Goal: Task Accomplishment & Management: Manage account settings

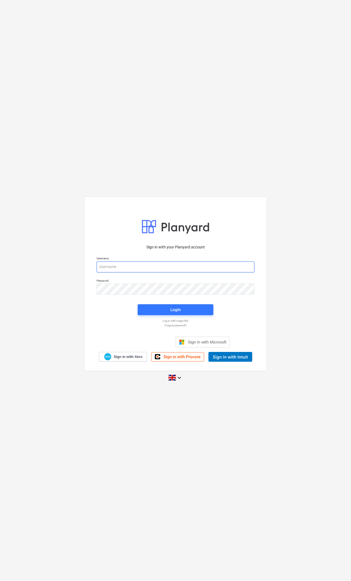
click at [204, 264] on input "email" at bounding box center [176, 267] width 158 height 11
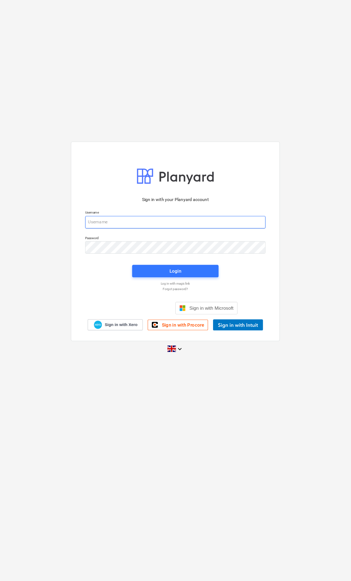
type input "qs@en-group.co.uk"
click at [181, 306] on span "Login" at bounding box center [175, 309] width 63 height 7
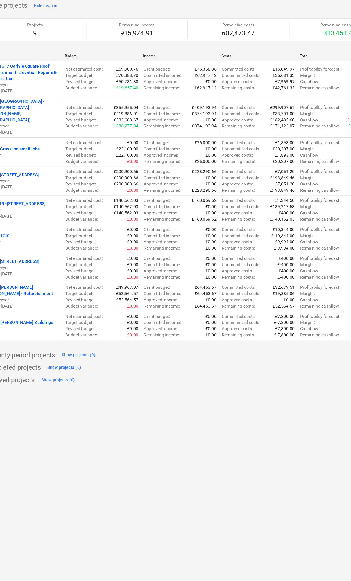
click at [285, 327] on p "Margin :" at bounding box center [291, 329] width 13 height 5
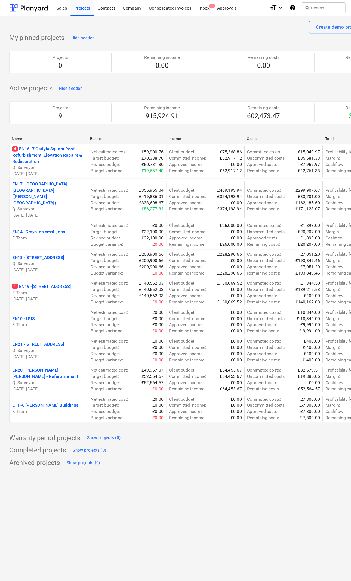
click at [180, 13] on div "Inbox 1" at bounding box center [179, 7] width 16 height 14
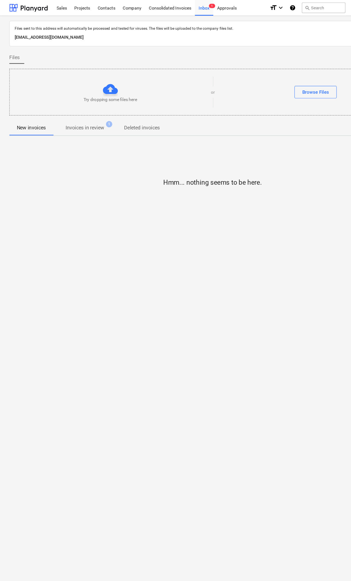
click at [90, 121] on div "Files sent to this address will automatically be processed and tested for virus…" at bounding box center [186, 111] width 356 height 187
click at [86, 112] on p "Invoices in review" at bounding box center [74, 112] width 34 height 7
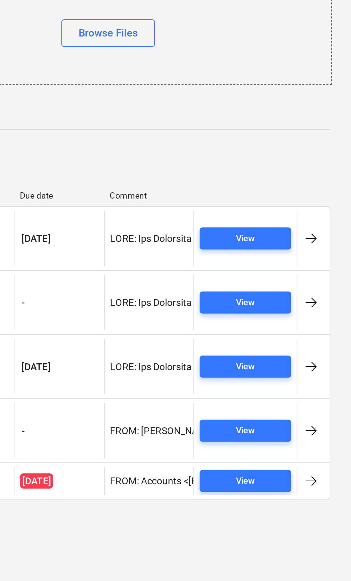
scroll to position [0, 21]
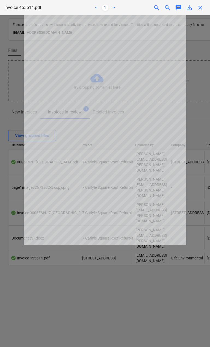
click at [202, 5] on span "close" at bounding box center [199, 7] width 7 height 7
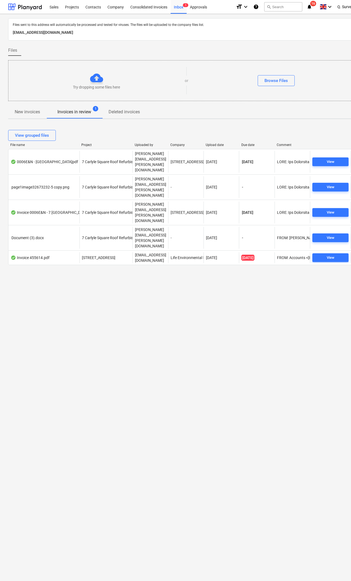
click at [72, 11] on div "Projects" at bounding box center [72, 7] width 20 height 14
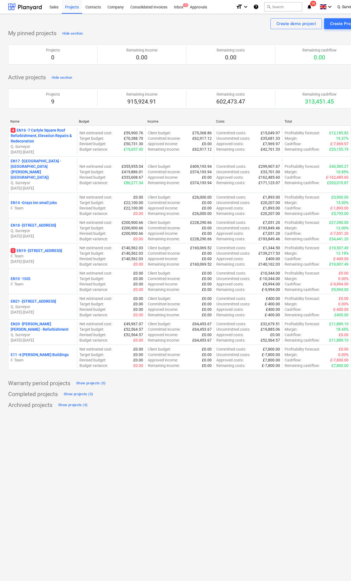
click at [52, 248] on p "1 EN19 - [STREET_ADDRESS]" at bounding box center [36, 250] width 51 height 5
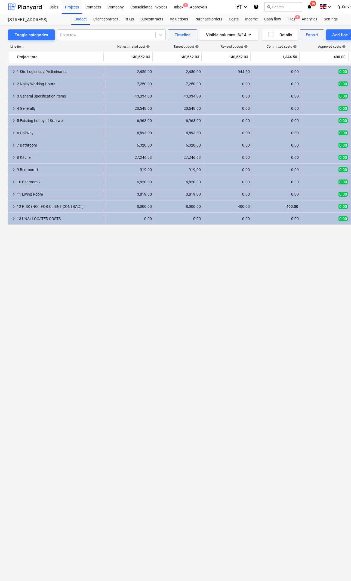
scroll to position [0, 47]
click at [203, 358] on div "keyboard_arrow_right 1 Site Logistics / Preliminaries 2,450.00 2,450.00 2,450.0…" at bounding box center [186, 312] width 356 height 495
click at [44, 224] on div "keyboard_arrow_right 13 UNALLOCATED COSTS 0.00 0.00 0.00 0.00 0.00 0.00 more_ve…" at bounding box center [162, 219] width 403 height 12
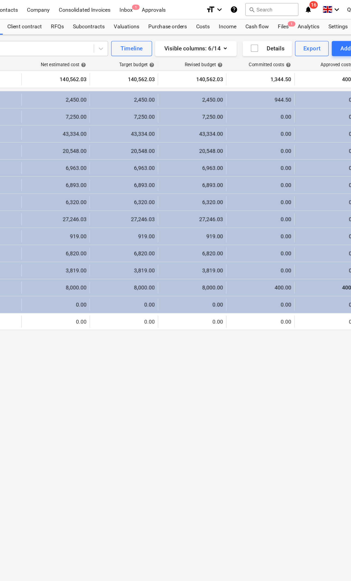
scroll to position [0, 0]
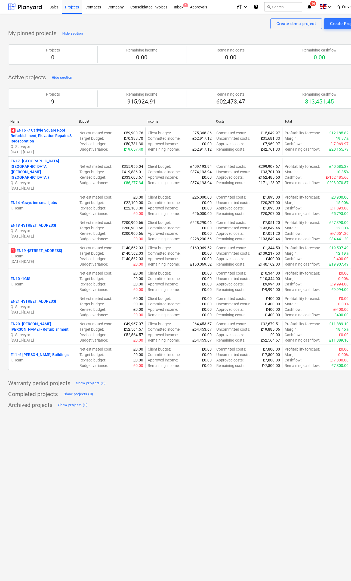
click at [29, 143] on p "4 EN16 - 7 Carlyle Square Roof Refurbishment, Elevation Repairs & Redecoration" at bounding box center [43, 136] width 64 height 16
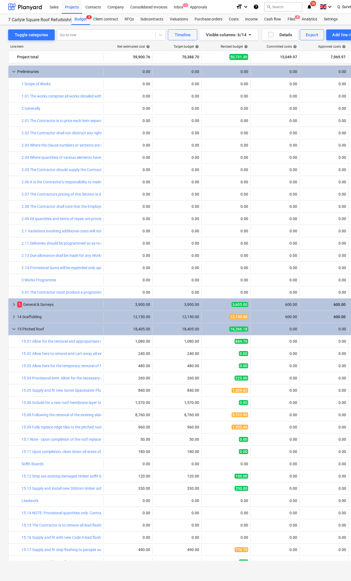
click at [9, 72] on div "keyboard_arrow_down Preliminaries" at bounding box center [55, 71] width 95 height 9
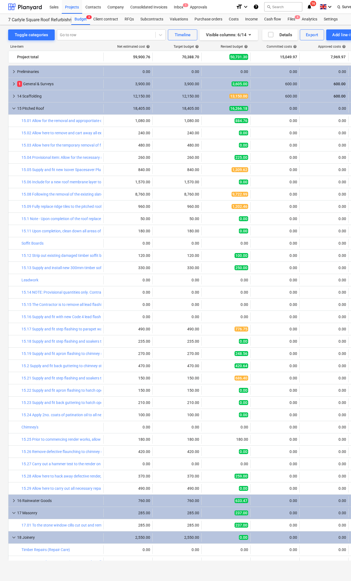
click at [9, 112] on div "keyboard_arrow_down 15 Pitched Roof" at bounding box center [55, 108] width 95 height 9
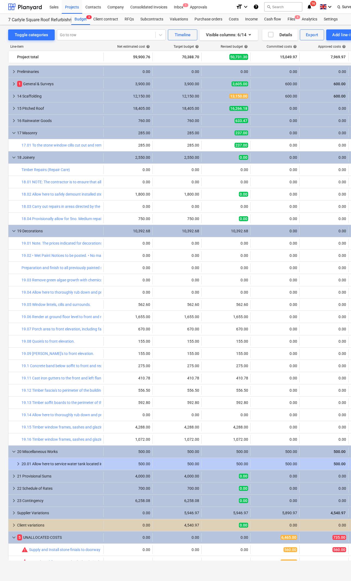
click at [13, 136] on span "keyboard_arrow_down" at bounding box center [14, 133] width 7 height 7
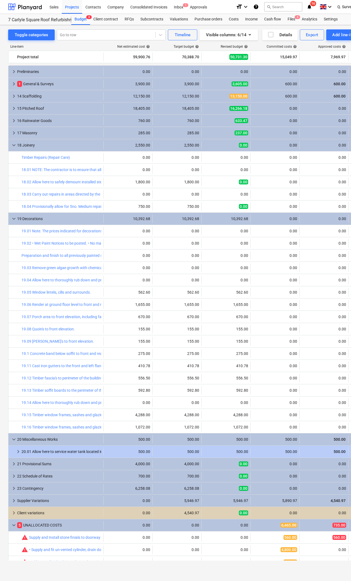
click at [13, 150] on div "keyboard_arrow_down 18 Joinery 2,550.00 2,550.00 0.00 0.00 0.00 2,550.00 more_v…" at bounding box center [209, 145] width 403 height 12
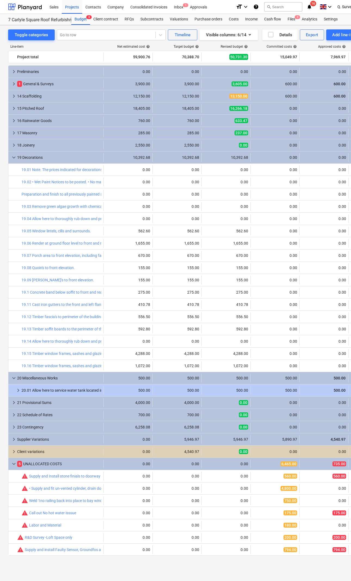
click at [21, 157] on div "19 Decorations" at bounding box center [59, 157] width 84 height 9
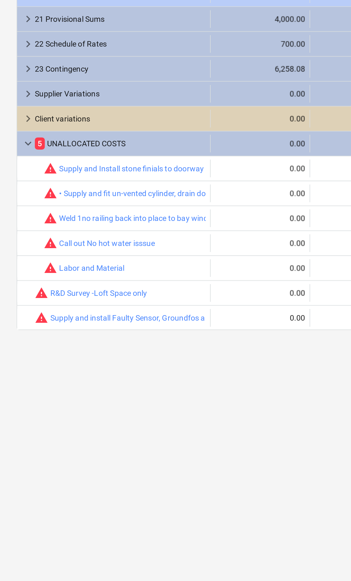
click at [15, 240] on span "keyboard_arrow_right" at bounding box center [14, 243] width 7 height 7
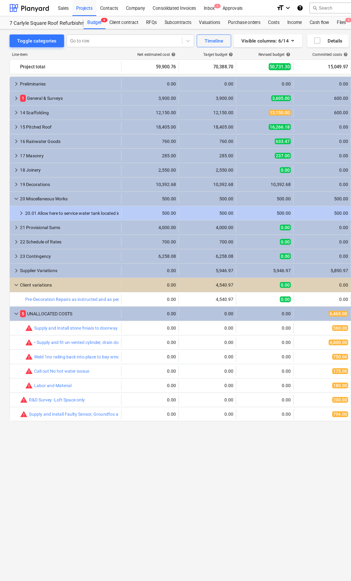
click at [22, 98] on div "14 Scaffolding" at bounding box center [59, 96] width 84 height 9
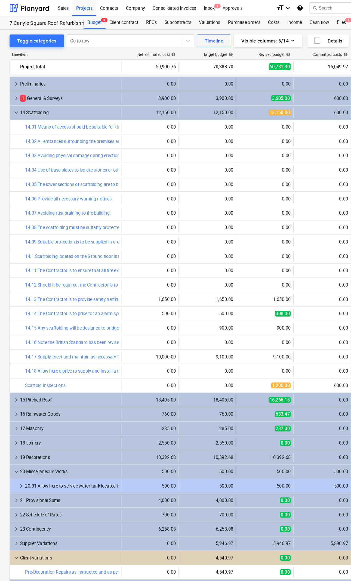
click at [28, 91] on div "keyboard_arrow_down 14 Scaffolding 12,150.00 12,150.00 13,150.00 600.00 600.00 …" at bounding box center [209, 96] width 403 height 12
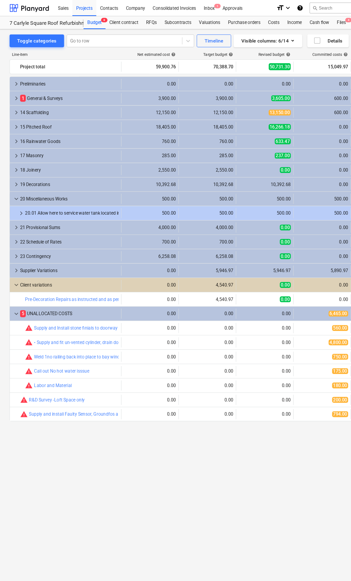
click at [20, 88] on div "1 General & Surveys" at bounding box center [59, 84] width 84 height 9
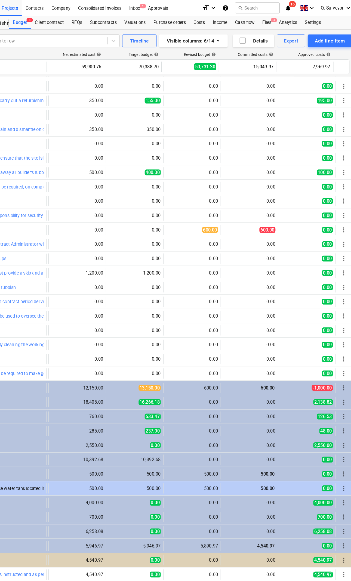
scroll to position [0, 21]
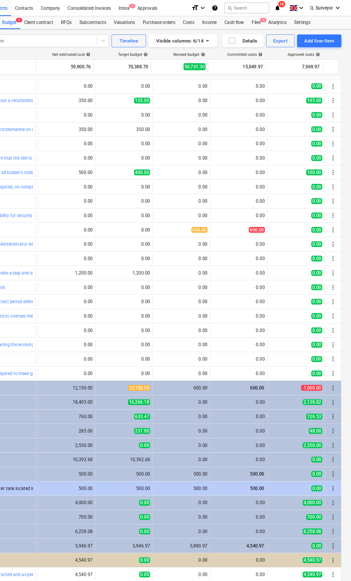
click at [333, 198] on span "more_vert" at bounding box center [336, 196] width 7 height 7
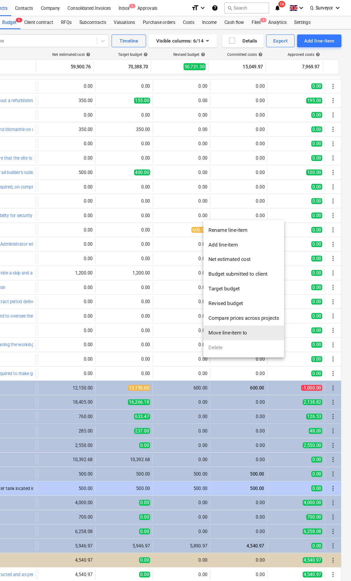
click at [225, 284] on li "Move line-item to" at bounding box center [259, 284] width 69 height 13
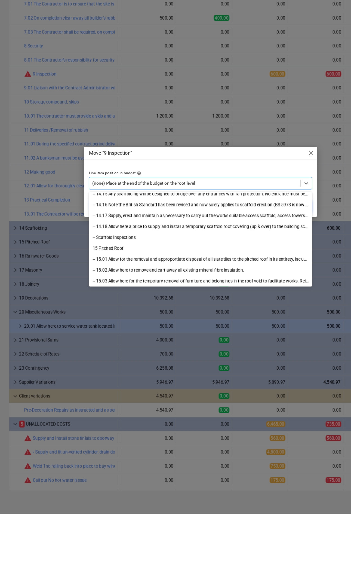
scroll to position [587, 0]
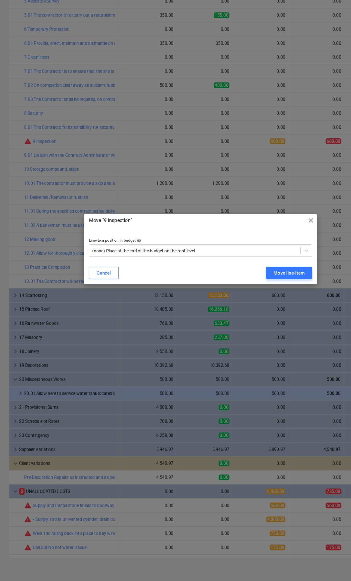
click at [209, 277] on div "Line-item position in budget help (none) Place at the end of the budget on the …" at bounding box center [176, 289] width 204 height 25
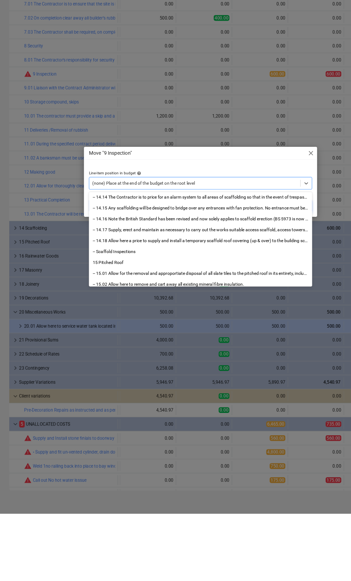
scroll to position [565, 0]
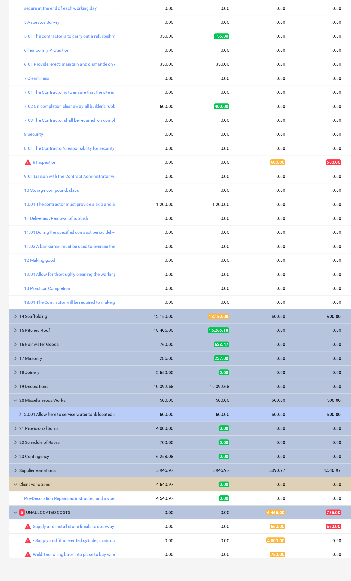
scroll to position [0, 21]
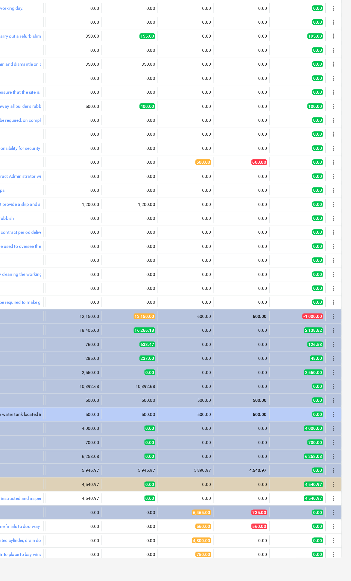
click at [332, 210] on div "more_vert" at bounding box center [336, 214] width 9 height 9
click at [333, 211] on span "more_vert" at bounding box center [336, 214] width 7 height 7
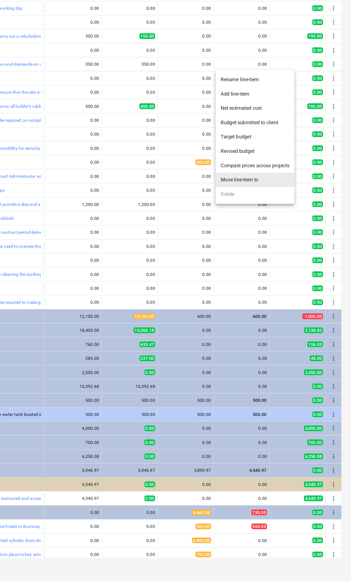
click at [244, 224] on li "Move line-item to" at bounding box center [267, 230] width 69 height 13
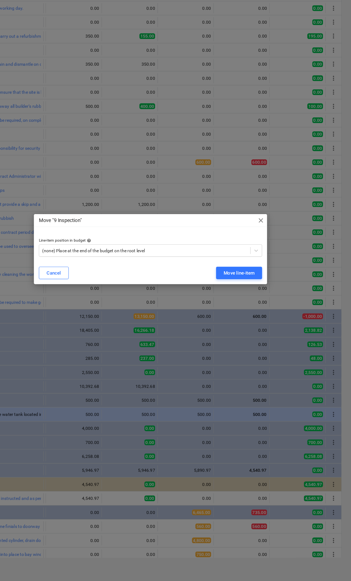
click at [143, 260] on div "Move "9 Inspection" close Line-item position in budget help (none) Place at the…" at bounding box center [176, 290] width 204 height 61
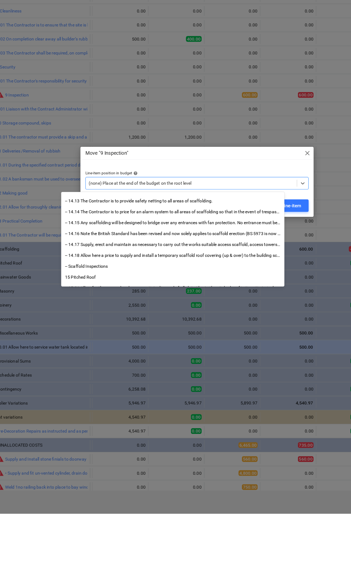
scroll to position [0, 7]
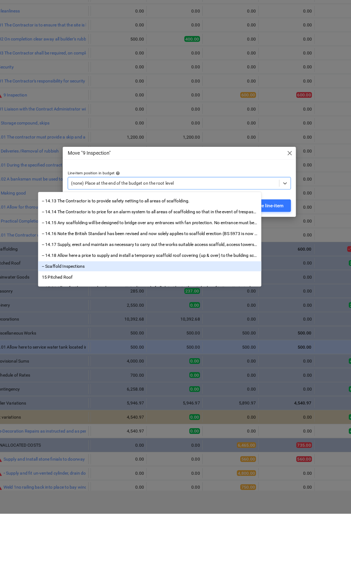
click at [250, 306] on button "Move line-item" at bounding box center [253, 311] width 40 height 11
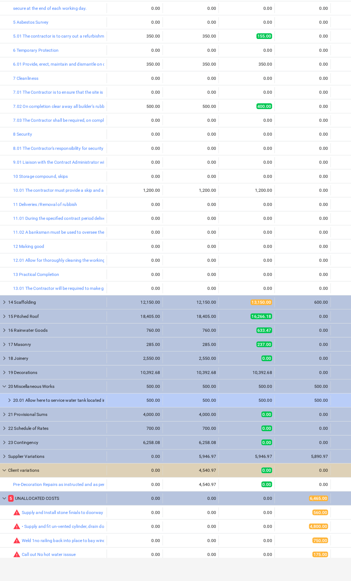
scroll to position [0, 0]
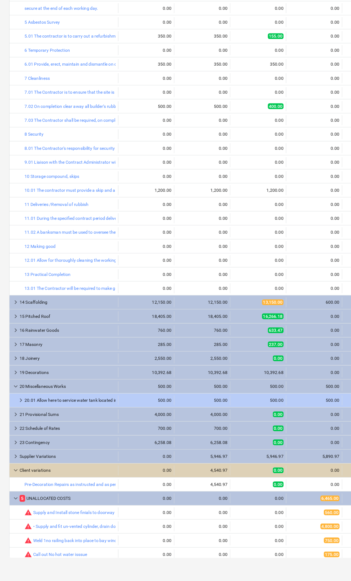
click at [23, 333] on div "14 Scaffolding" at bounding box center [59, 337] width 84 height 9
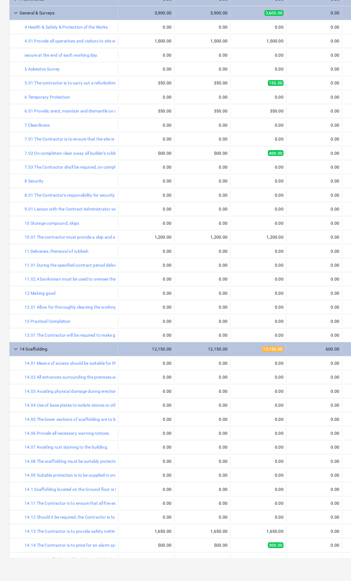
click at [22, 78] on div "keyboard_arrow_down General & Surveys 3,900.00 3,900.00 3,605.00 0.00 0.00 295.…" at bounding box center [209, 84] width 403 height 12
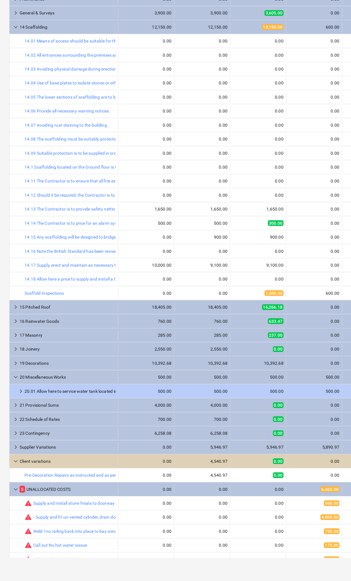
click at [22, 92] on div "14 Scaffolding" at bounding box center [59, 96] width 84 height 9
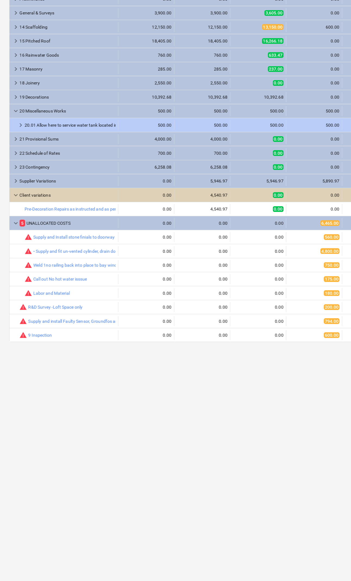
click at [25, 225] on div "keyboard_arrow_right Supplier Variations 0.00 5,946.97 5,946.97 5,890.97 4,540.…" at bounding box center [209, 231] width 403 height 12
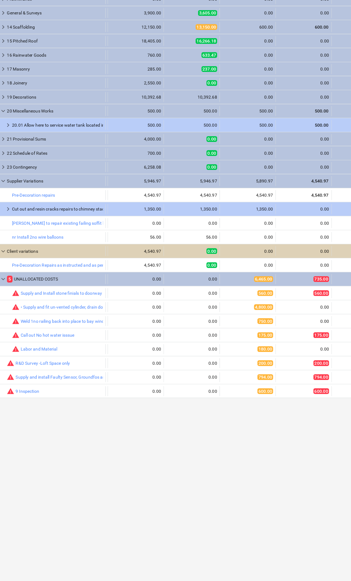
scroll to position [0, 21]
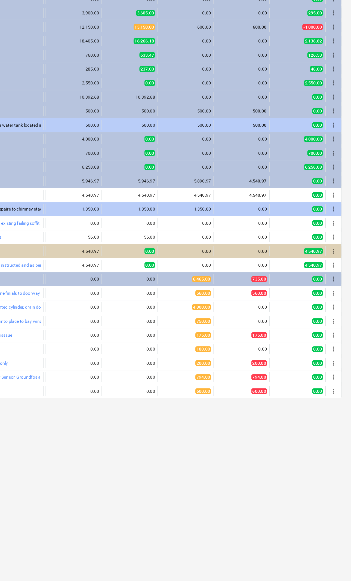
click at [333, 412] on span "more_vert" at bounding box center [336, 415] width 7 height 7
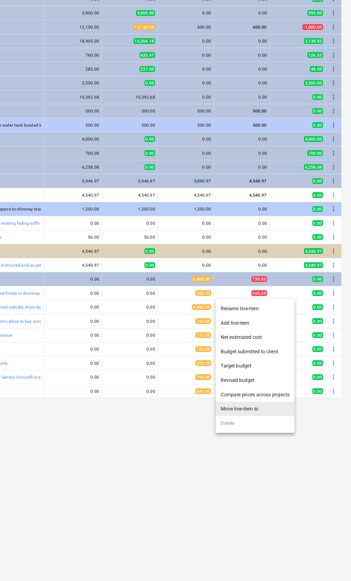
click at [243, 424] on li "Move line-item to" at bounding box center [267, 430] width 69 height 13
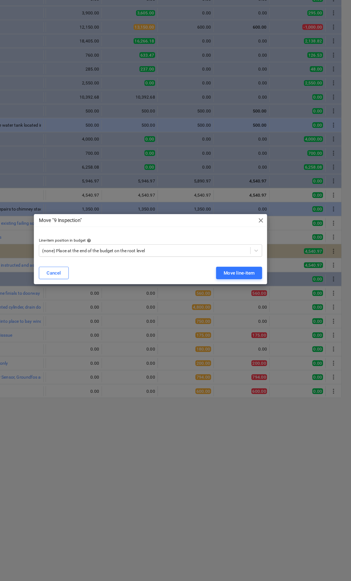
click at [169, 281] on p "Line-item position in budget help" at bounding box center [176, 283] width 196 height 5
